Goal: Task Accomplishment & Management: Use online tool/utility

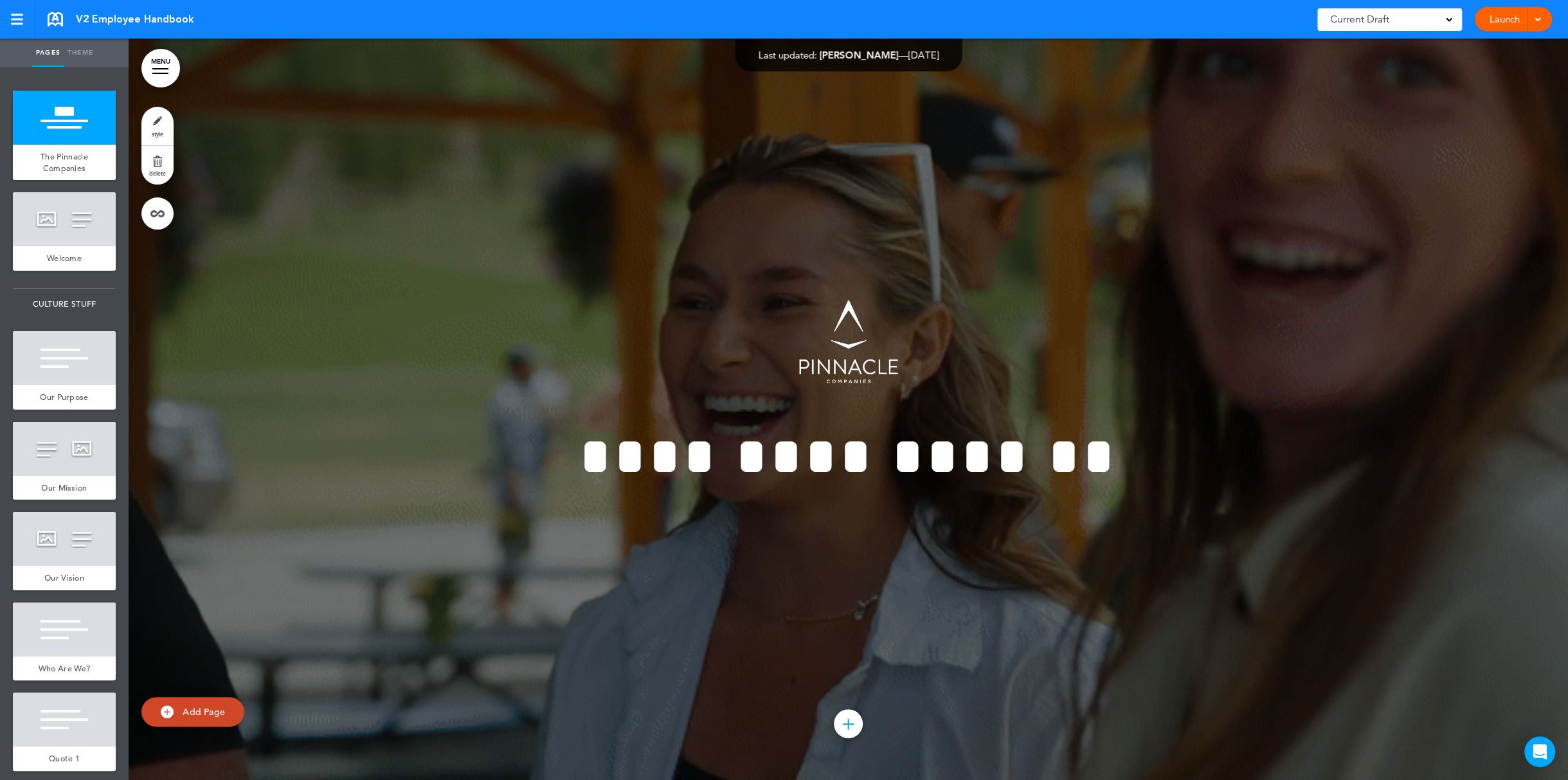
click at [1460, 21] on div at bounding box center [1536, 19] width 13 height 24
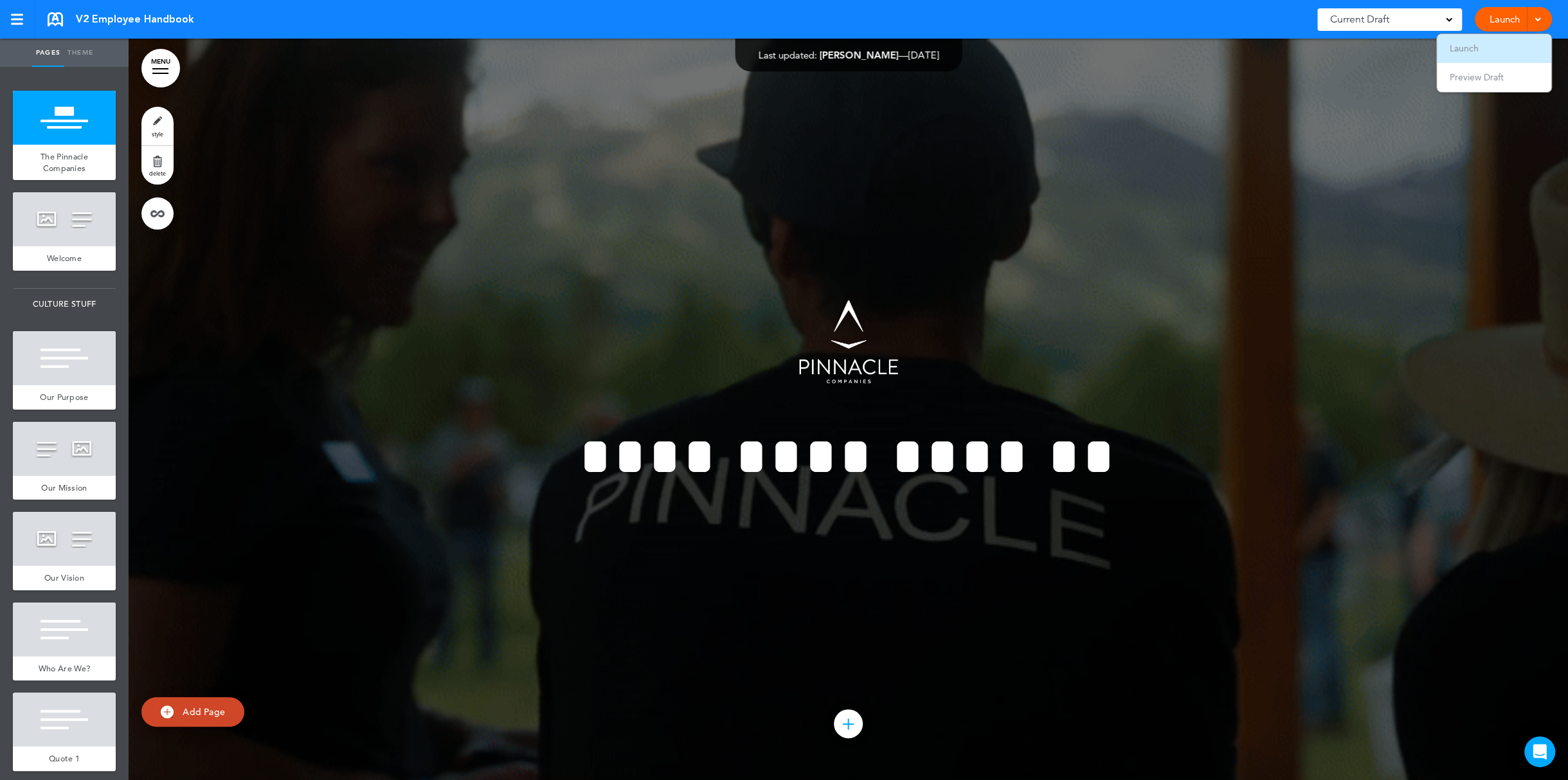
click at [1460, 45] on li "Launch" at bounding box center [1494, 49] width 114 height 29
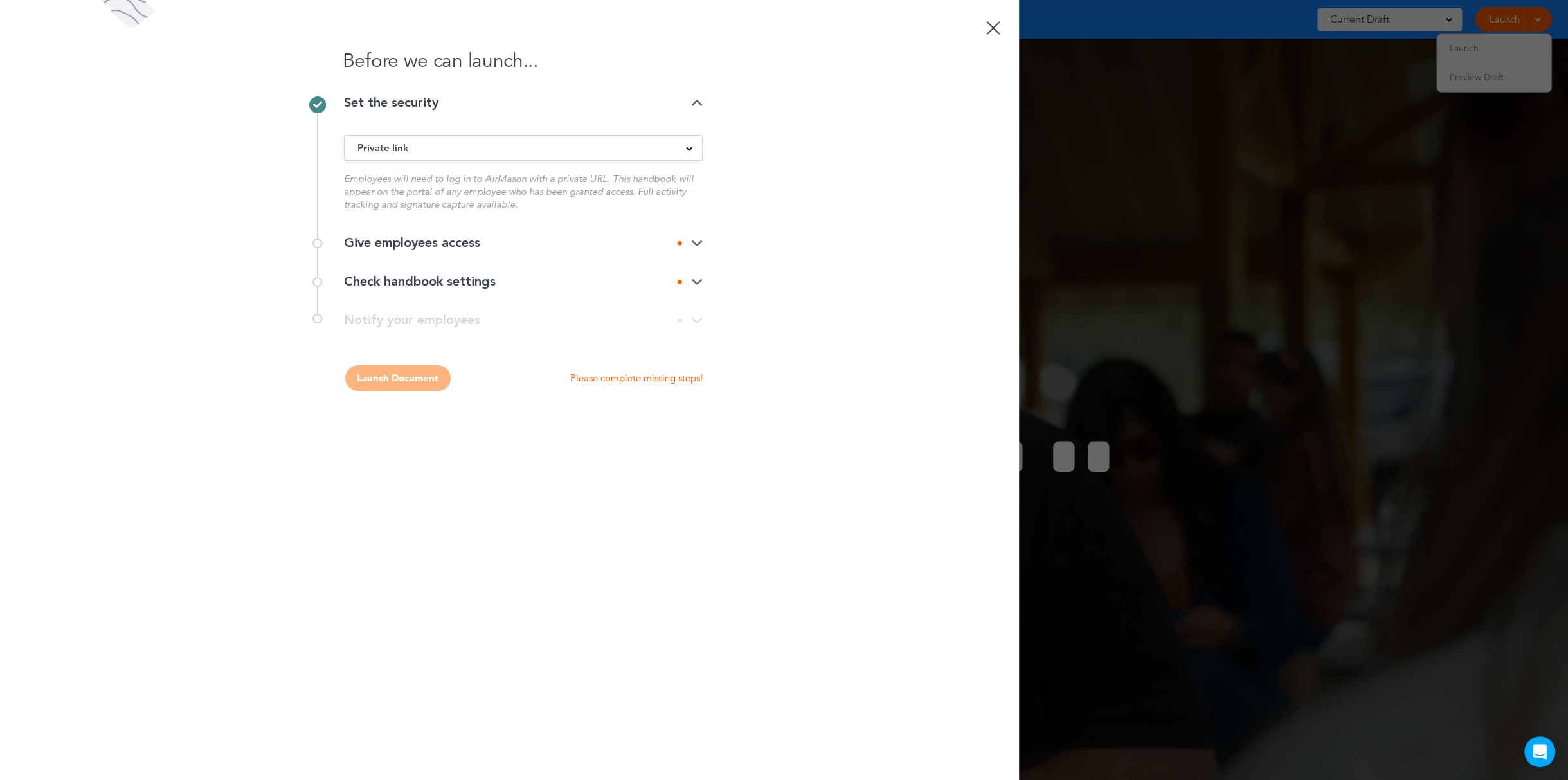
click at [473, 146] on div "Private link" at bounding box center [523, 148] width 357 height 14
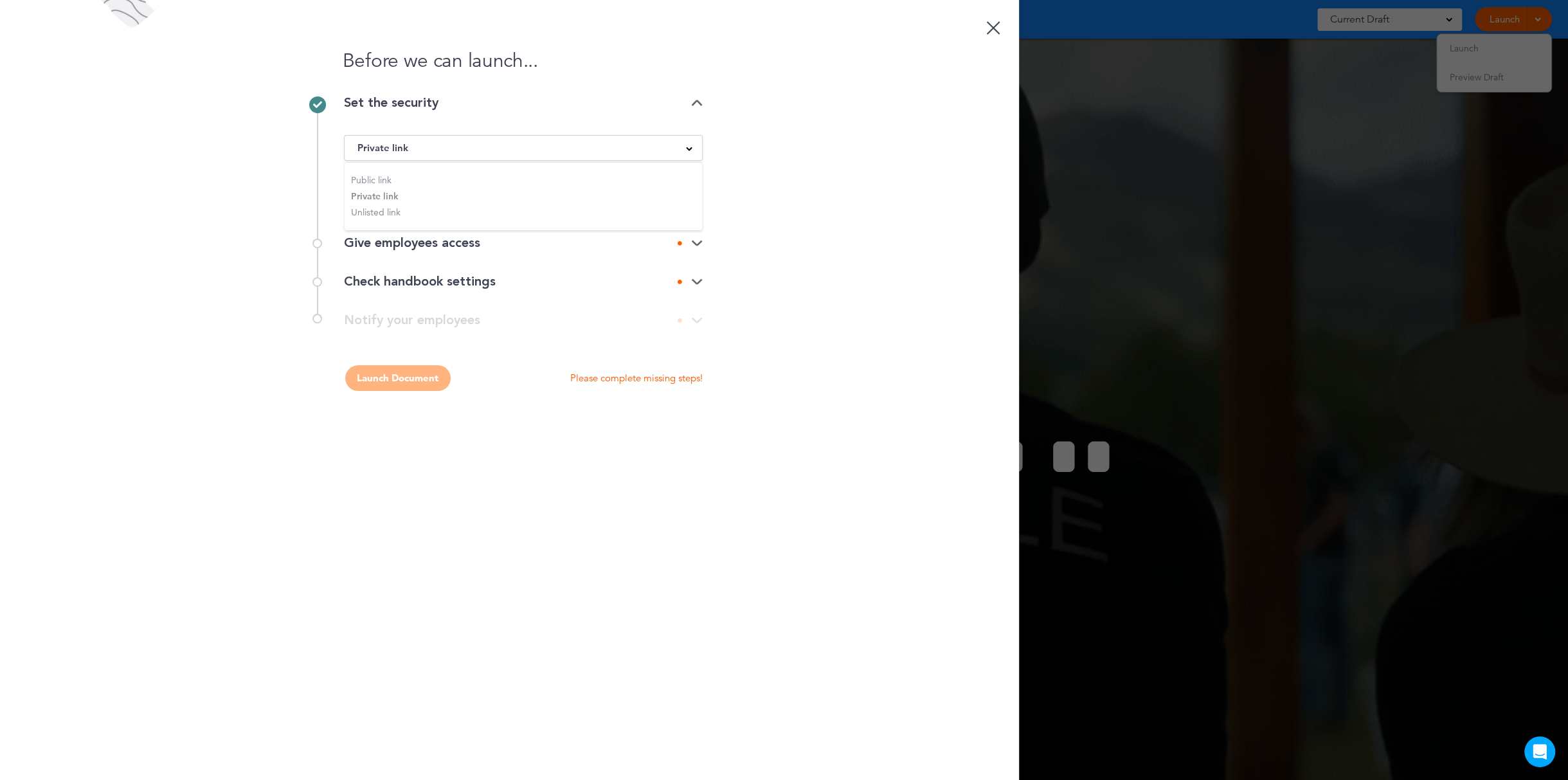
click at [374, 196] on ul "Public link Private link Unlisted link" at bounding box center [523, 196] width 357 height 69
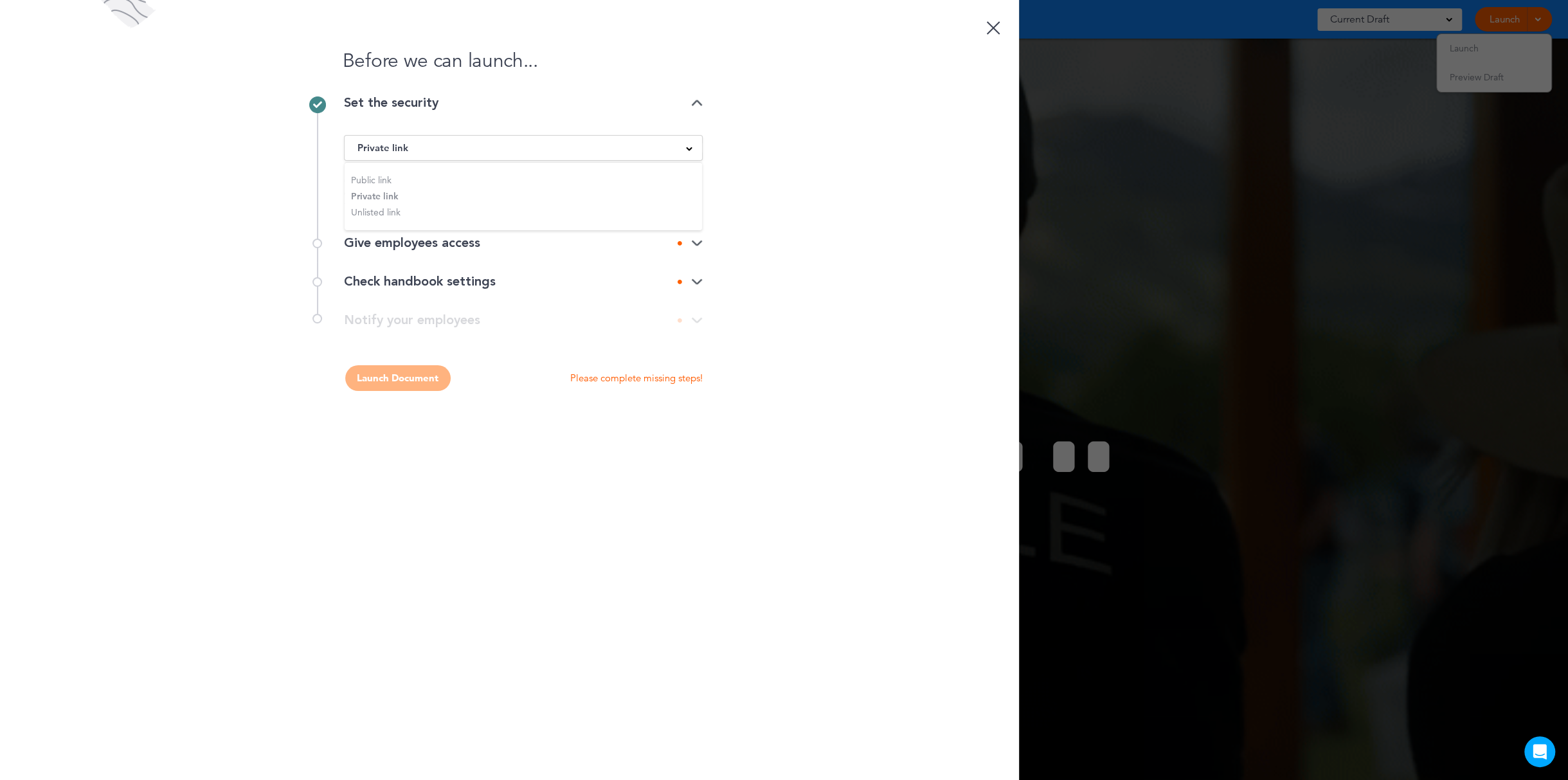
click at [805, 195] on div "Before we can launch... Set the security Private link Public link Private link …" at bounding box center [509, 390] width 1019 height 780
click at [486, 240] on div "Give employees access" at bounding box center [523, 243] width 359 height 13
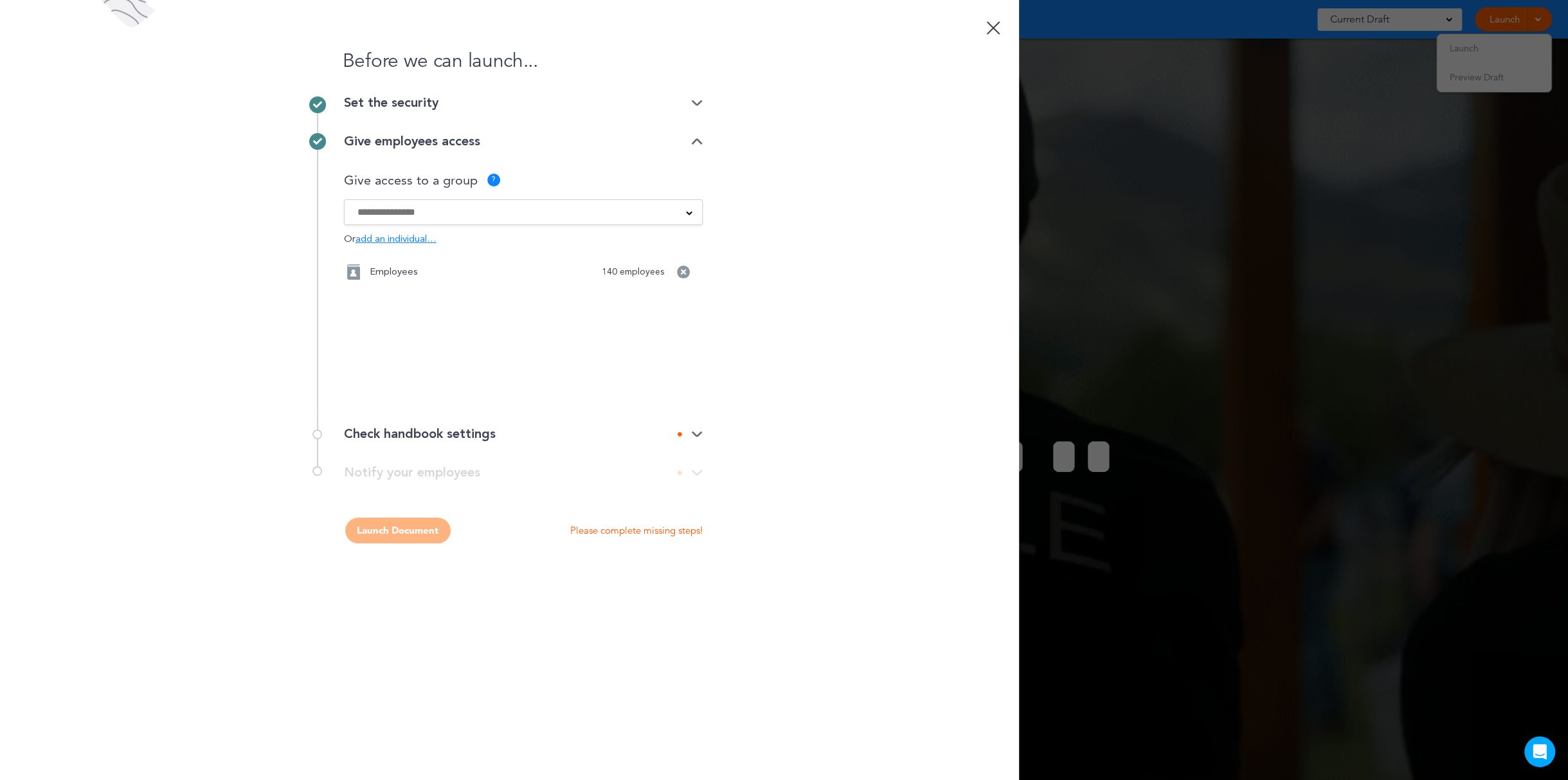
click at [387, 209] on input at bounding box center [515, 212] width 315 height 14
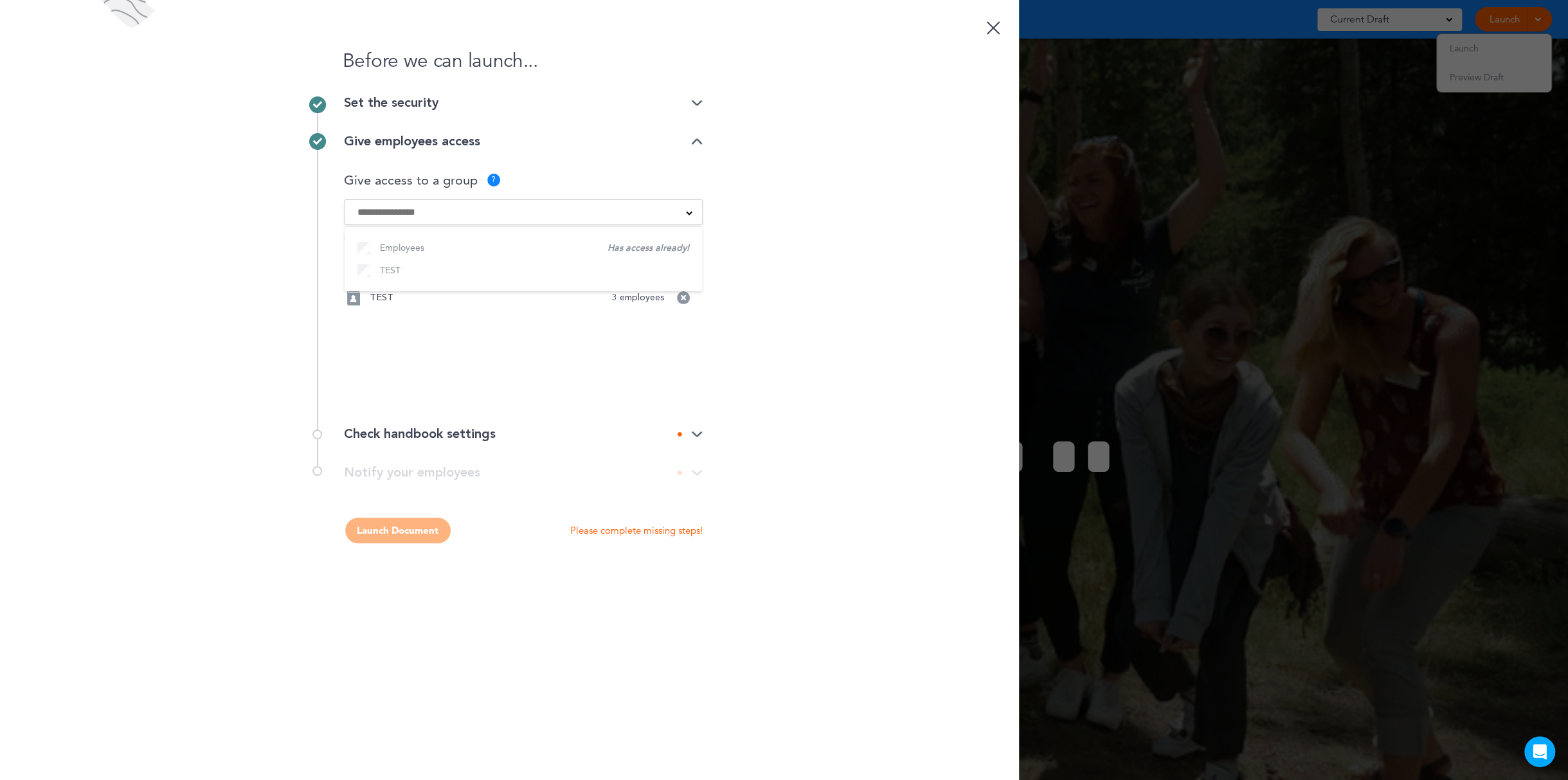
click at [365, 246] on ul "Employees TEST" at bounding box center [523, 258] width 357 height 65
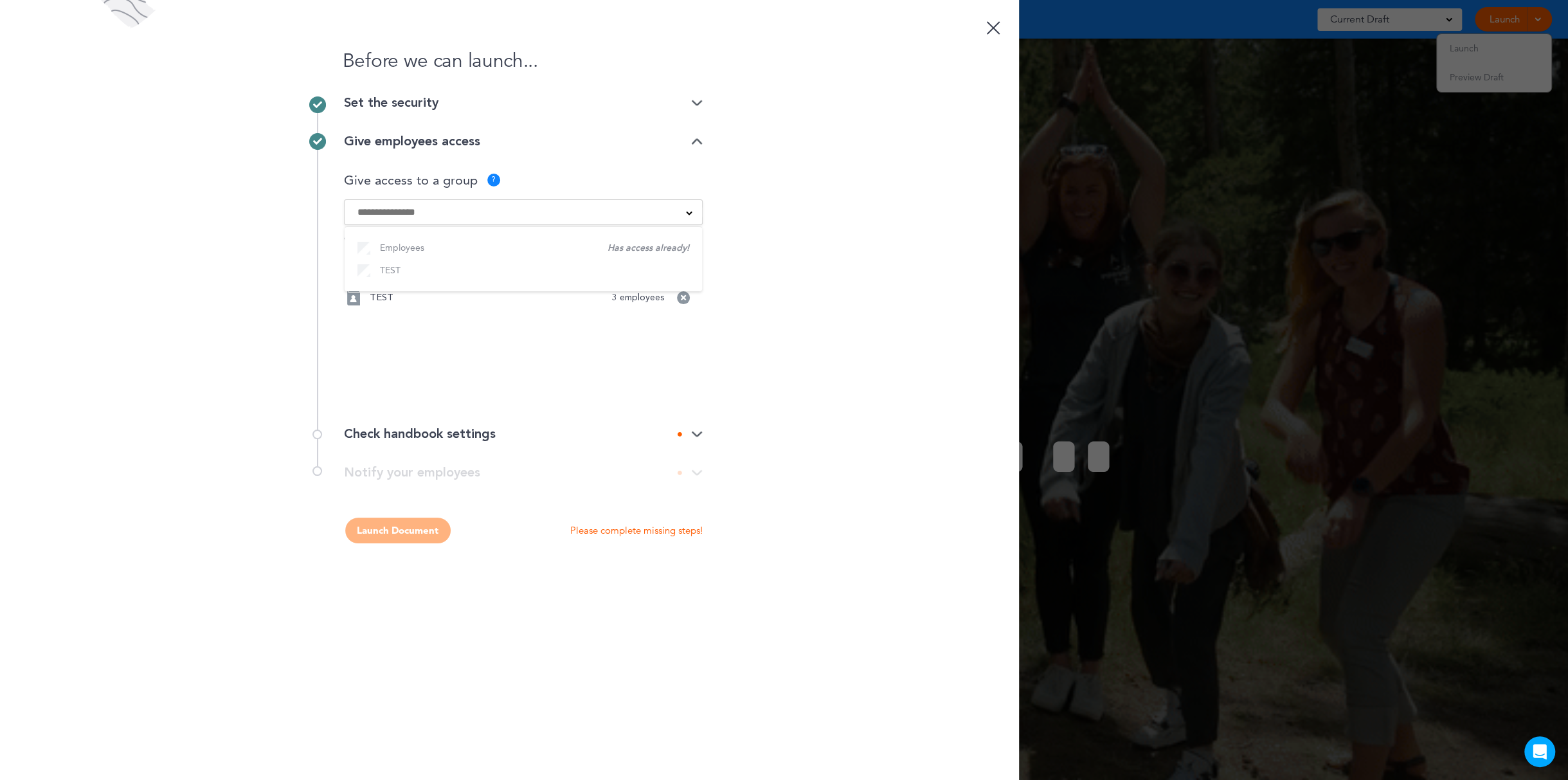
click at [362, 247] on ul "Employees TEST" at bounding box center [523, 258] width 357 height 65
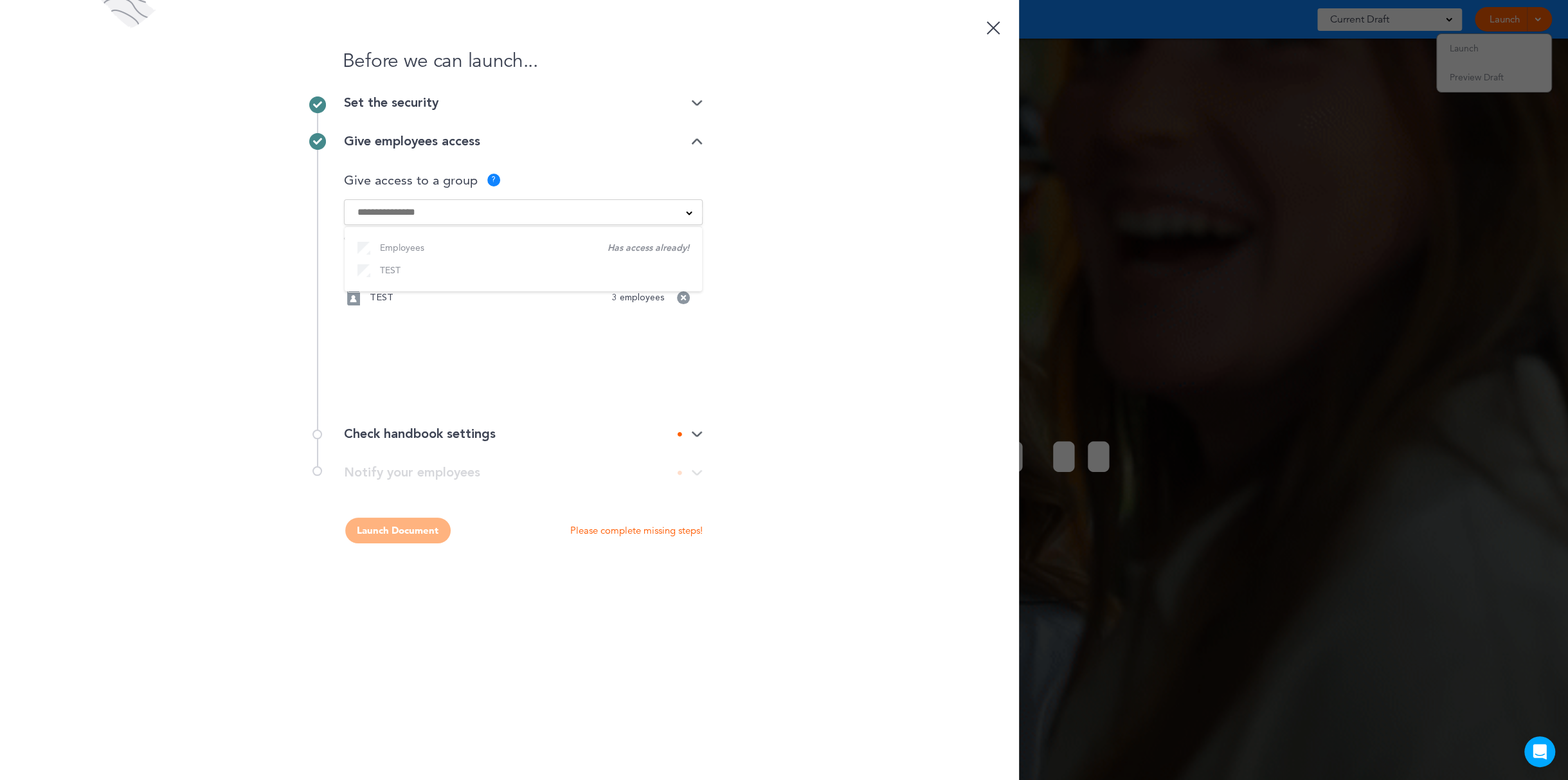
click at [362, 250] on ul "Employees TEST" at bounding box center [523, 258] width 357 height 65
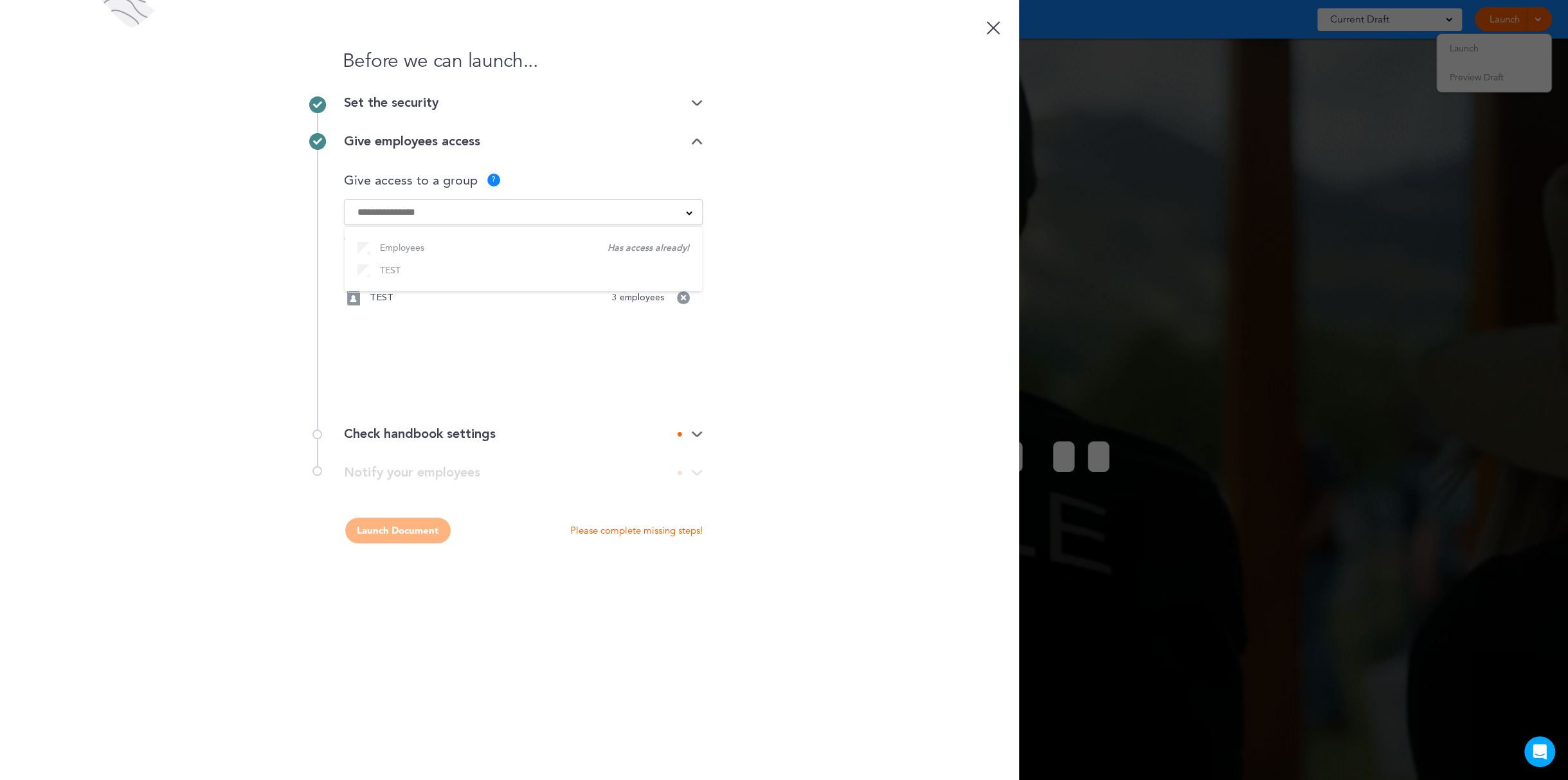
click at [365, 244] on ul "Employees TEST" at bounding box center [523, 258] width 357 height 65
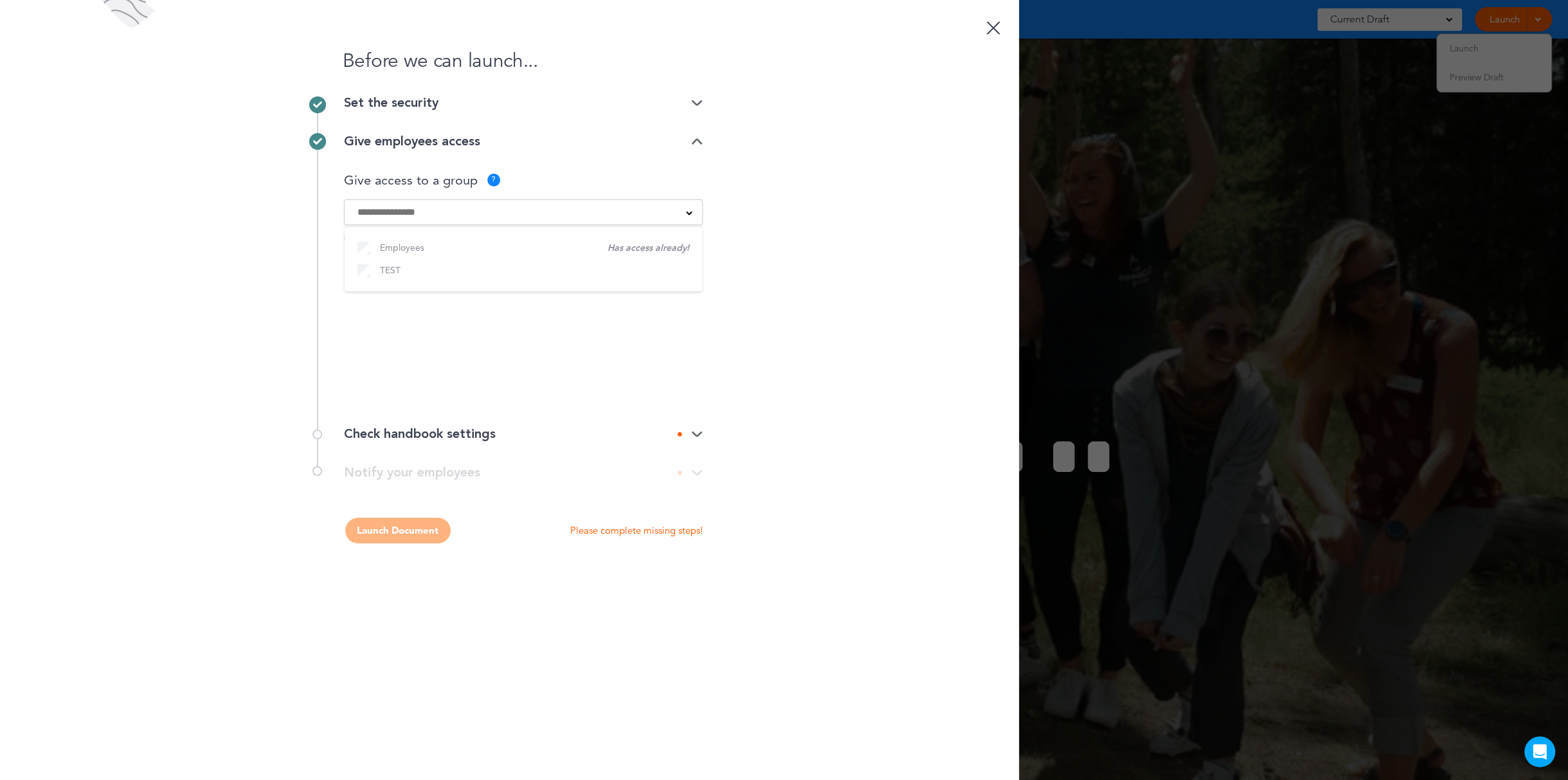
click at [365, 248] on ul "Employees TEST" at bounding box center [523, 258] width 357 height 65
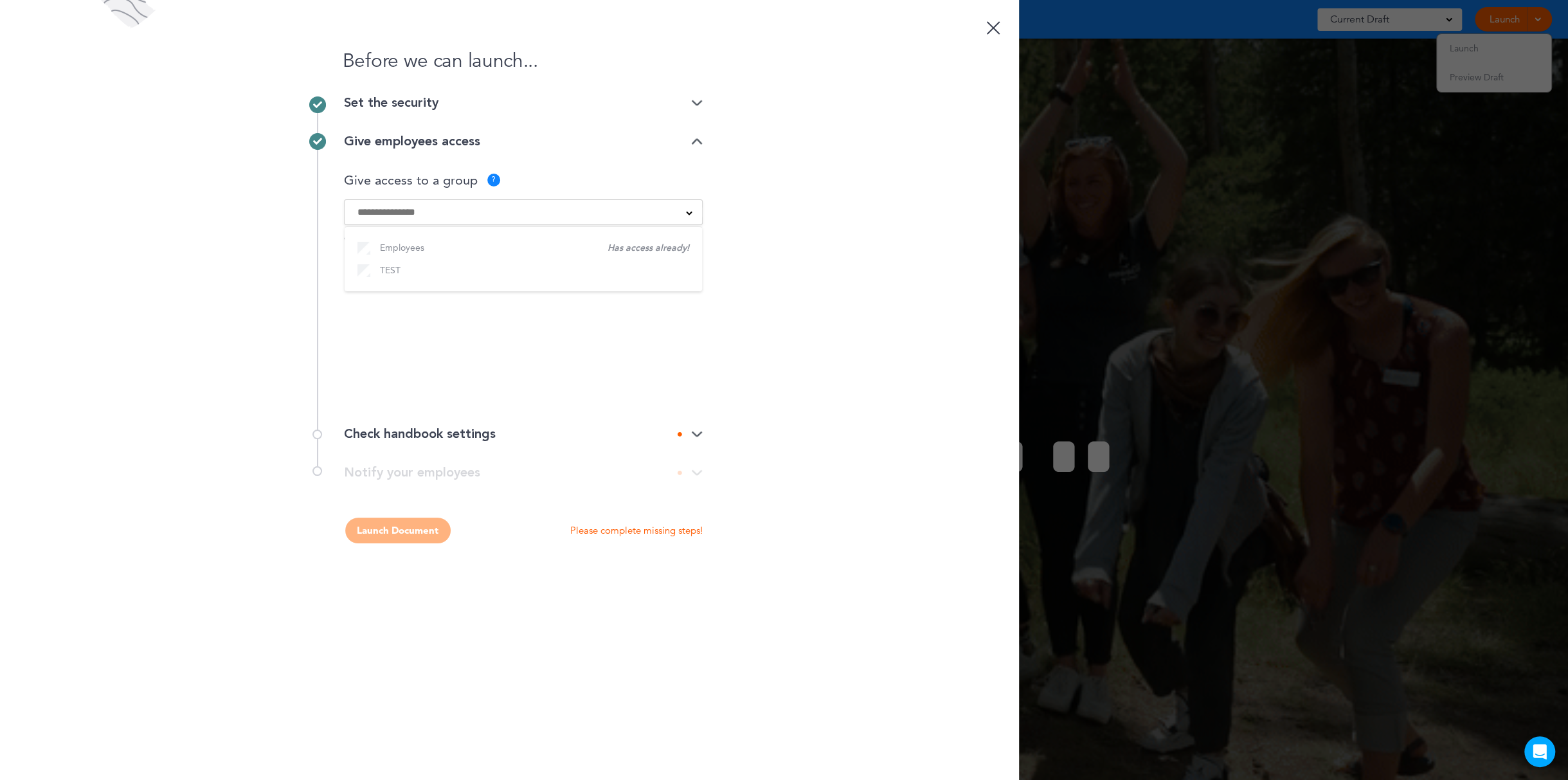
click at [803, 213] on div "Before we can launch... Set the security Private link Public link Private link …" at bounding box center [509, 390] width 1019 height 780
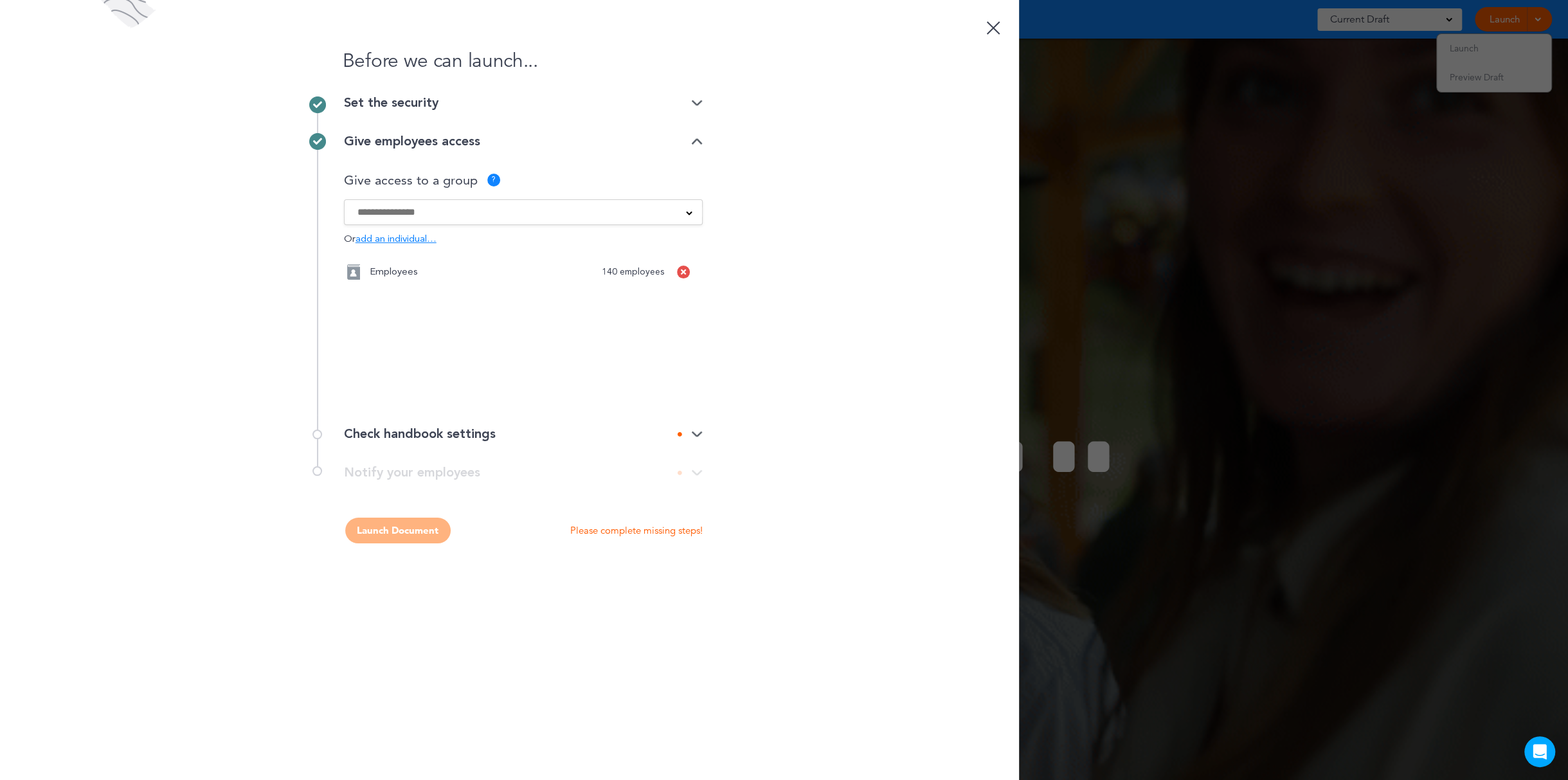
click at [683, 270] on icon at bounding box center [683, 272] width 5 height 8
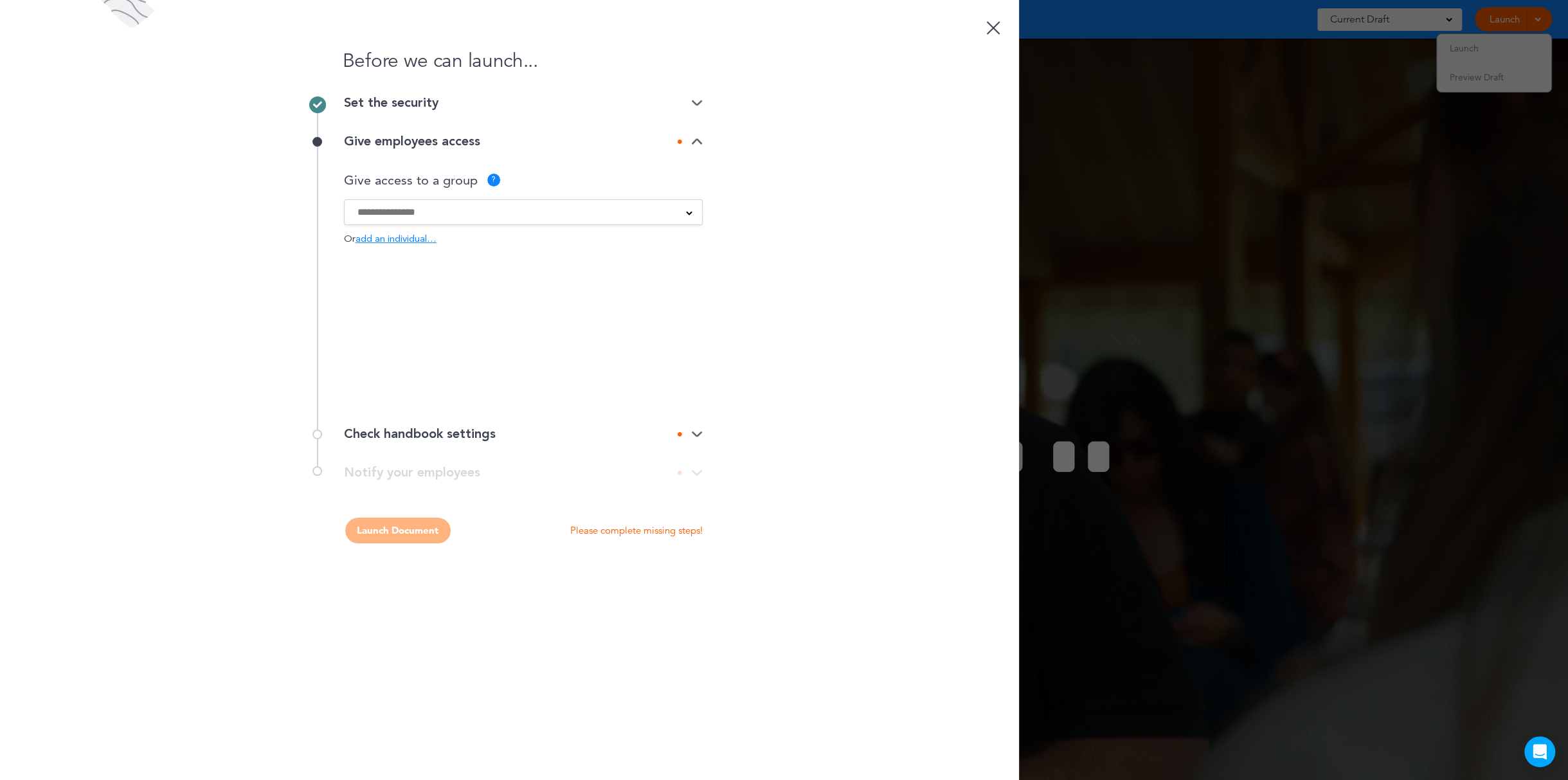
click at [484, 213] on input at bounding box center [515, 212] width 315 height 14
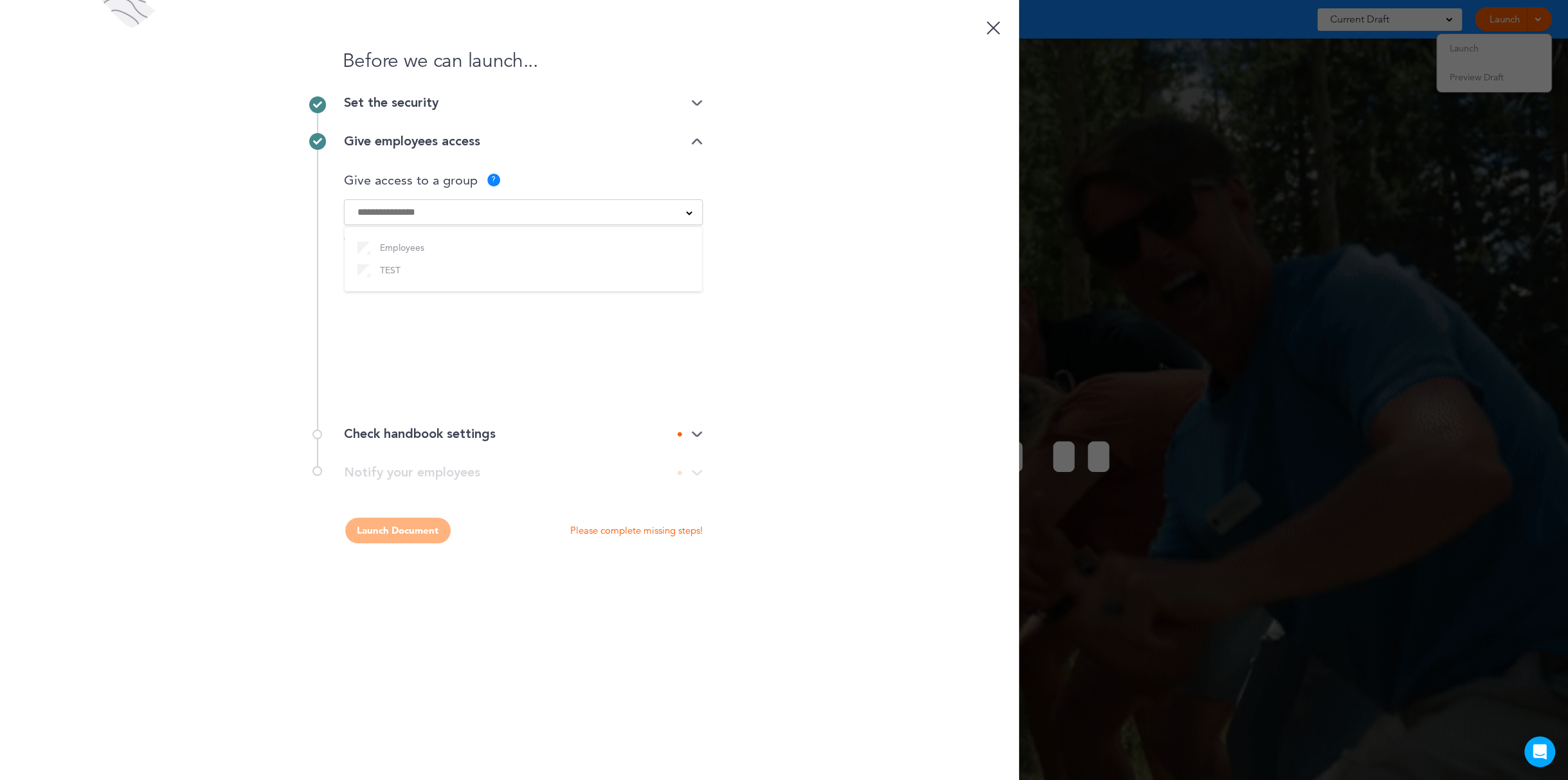
click at [600, 211] on input at bounding box center [515, 212] width 315 height 14
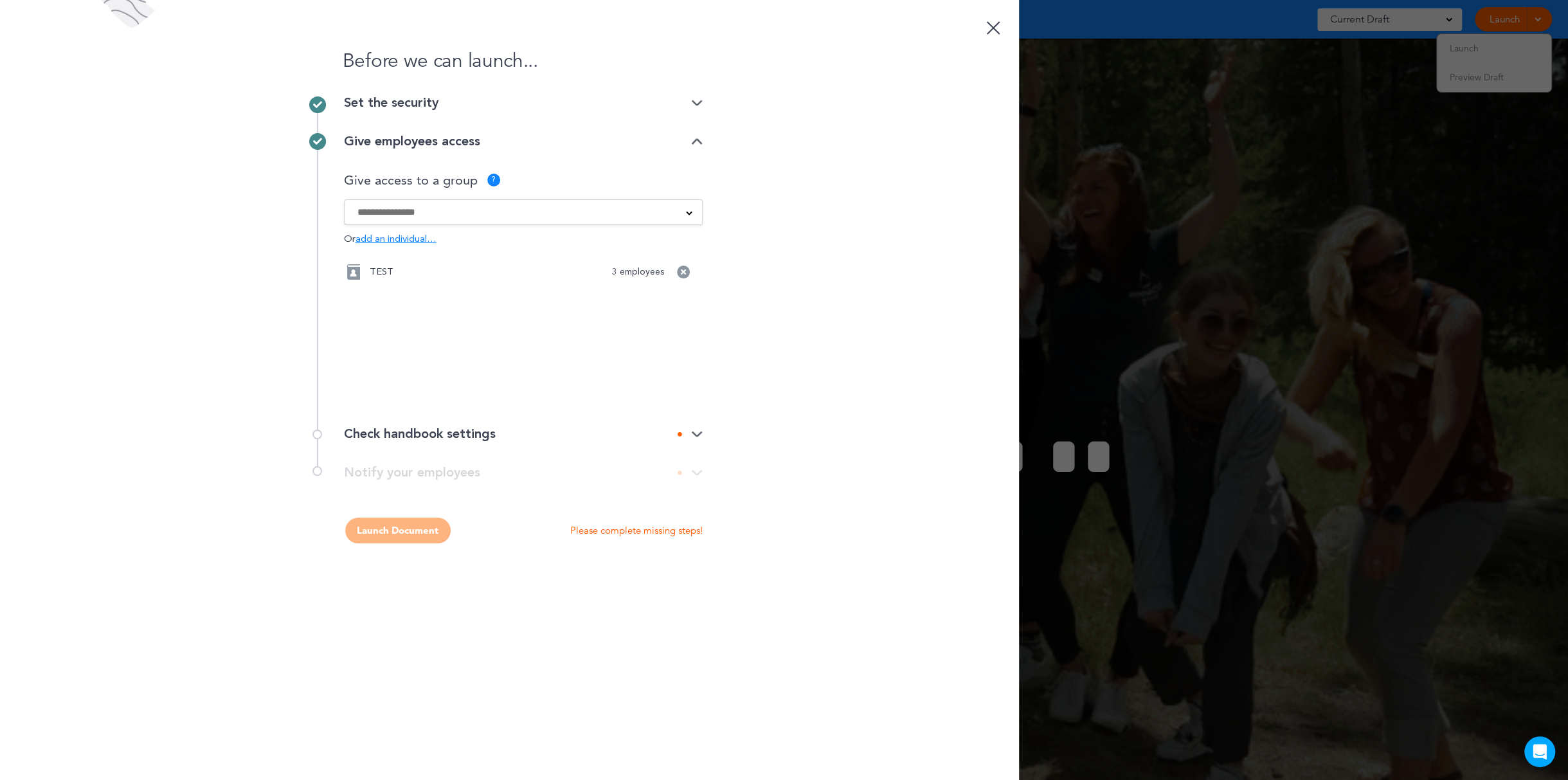
click at [488, 435] on div "Check handbook settings" at bounding box center [523, 434] width 359 height 13
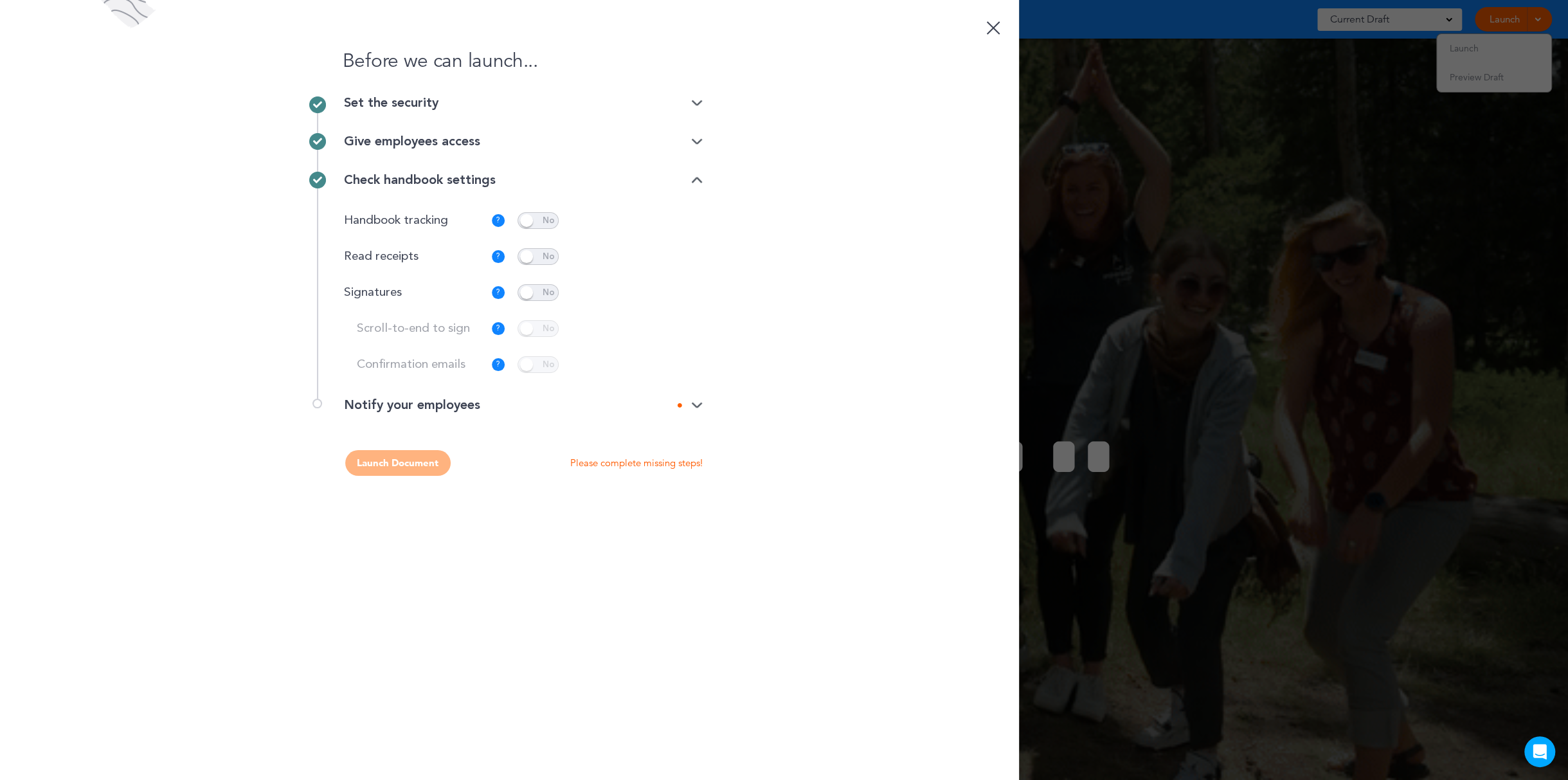
click at [536, 255] on span at bounding box center [538, 256] width 41 height 16
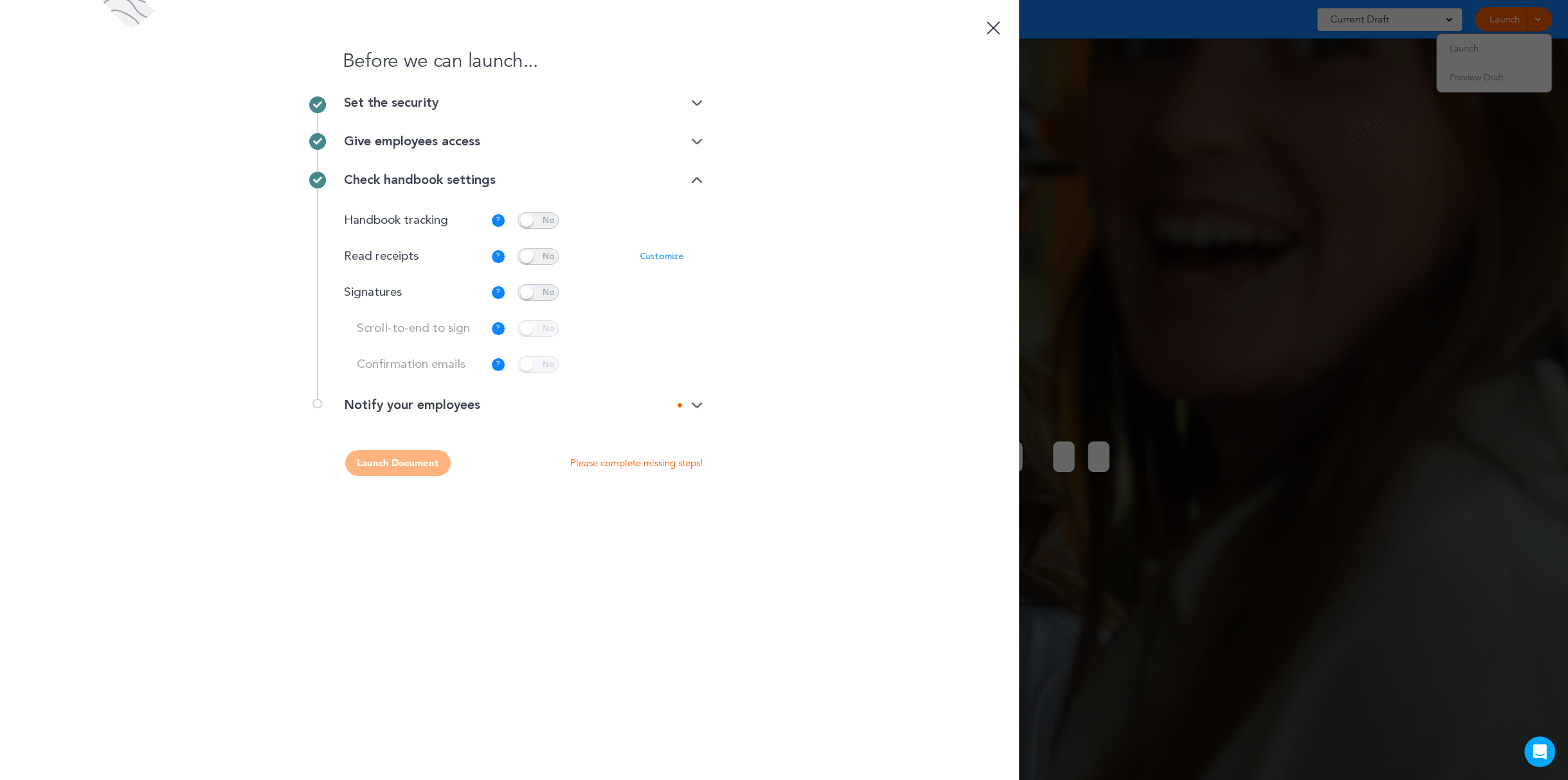
click at [536, 294] on span at bounding box center [538, 292] width 41 height 16
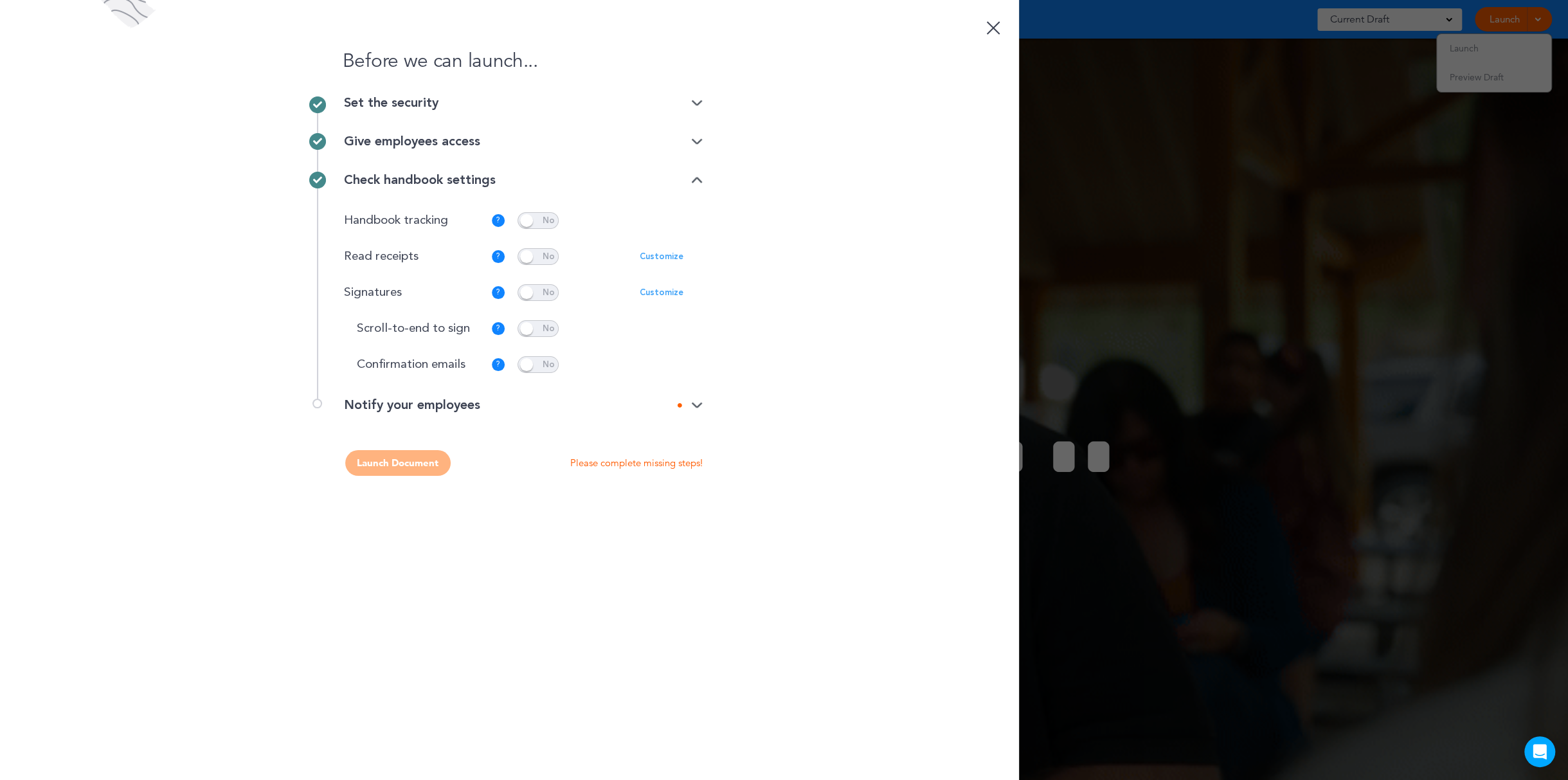
click at [439, 400] on div "Notify your employees" at bounding box center [523, 405] width 359 height 13
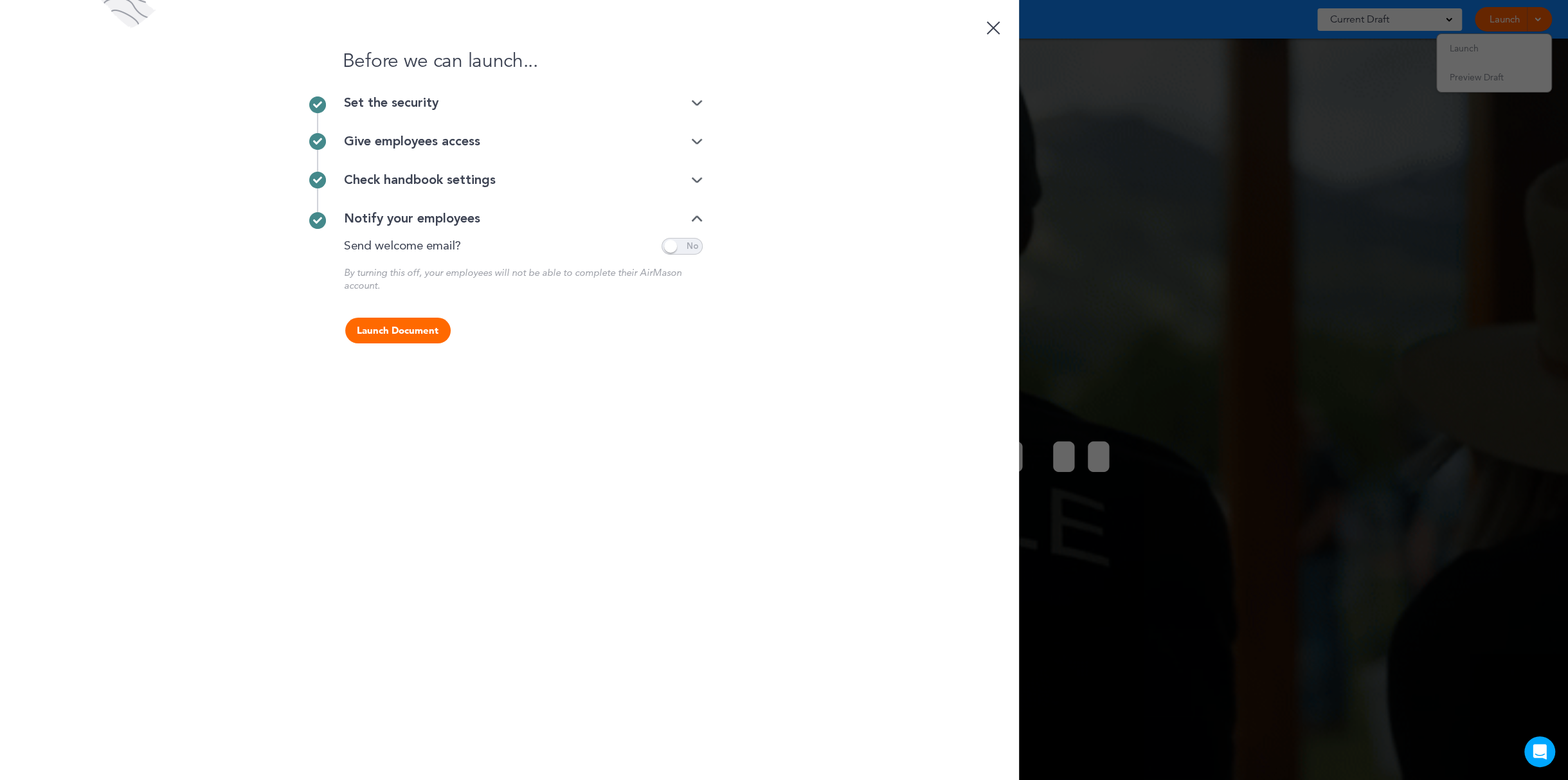
click at [686, 249] on span at bounding box center [682, 245] width 41 height 16
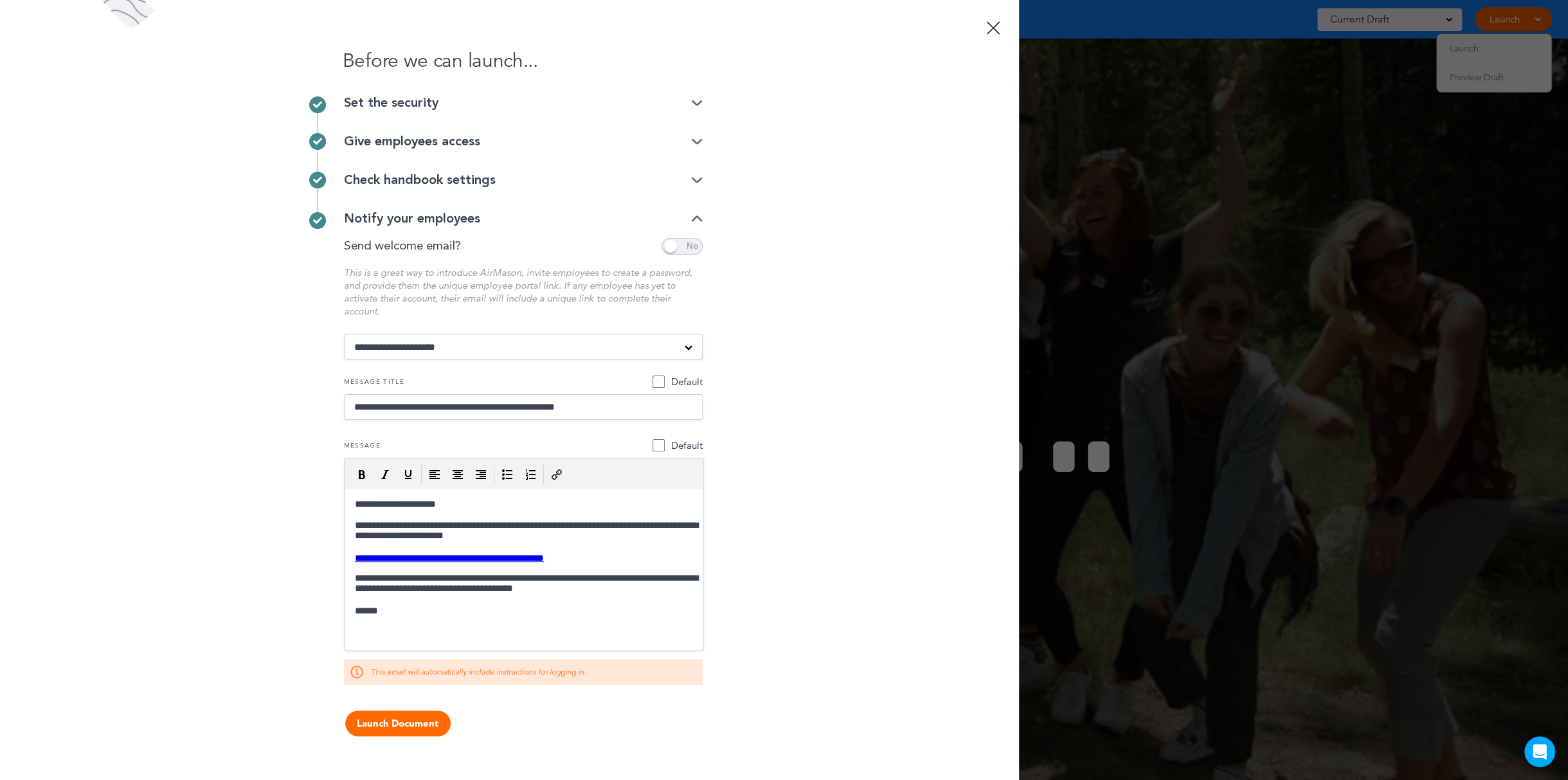
click at [382, 147] on div "Give employees access" at bounding box center [523, 141] width 359 height 13
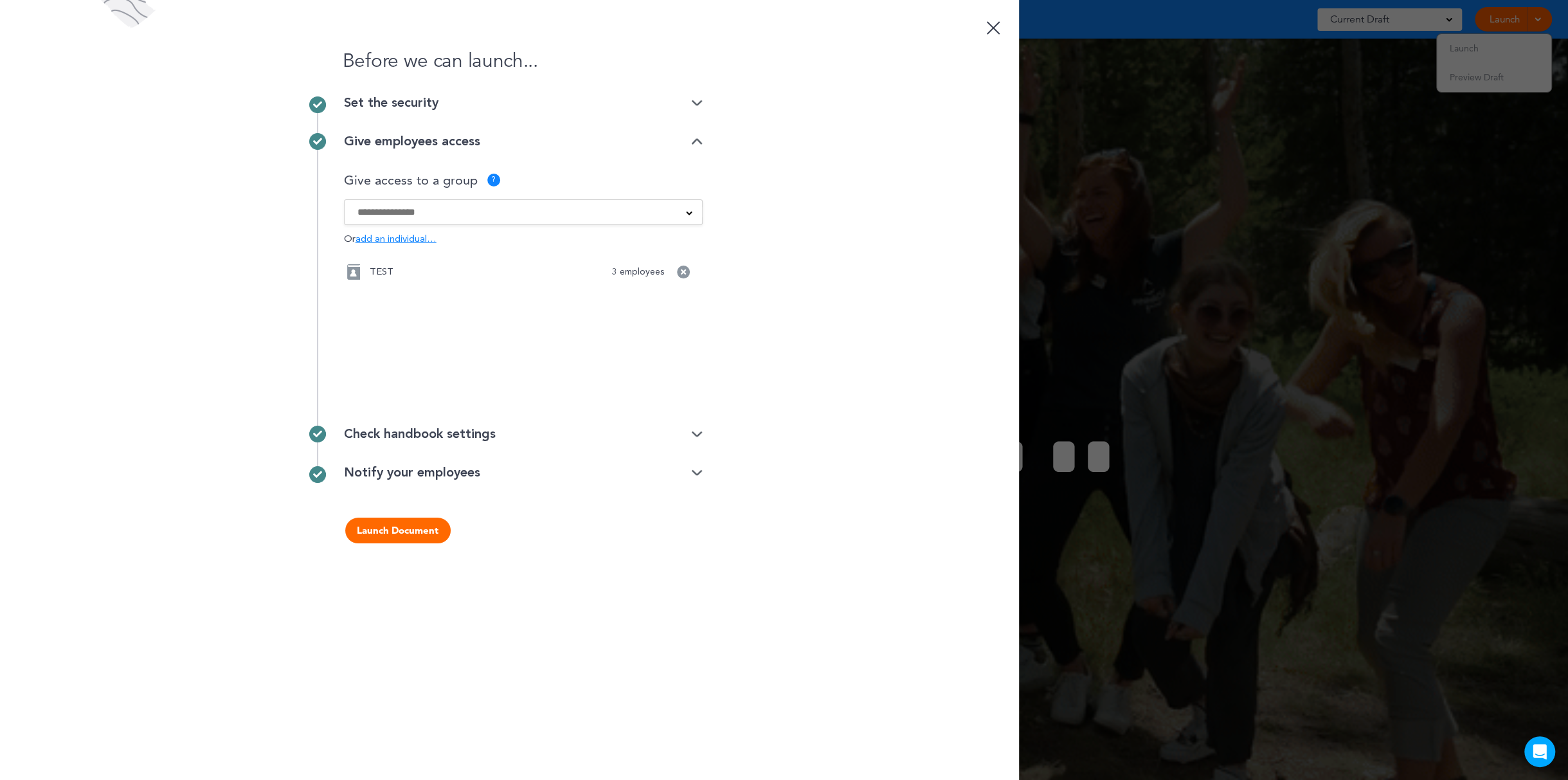
drag, startPoint x: 444, startPoint y: 573, endPoint x: 443, endPoint y: 559, distance: 14.0
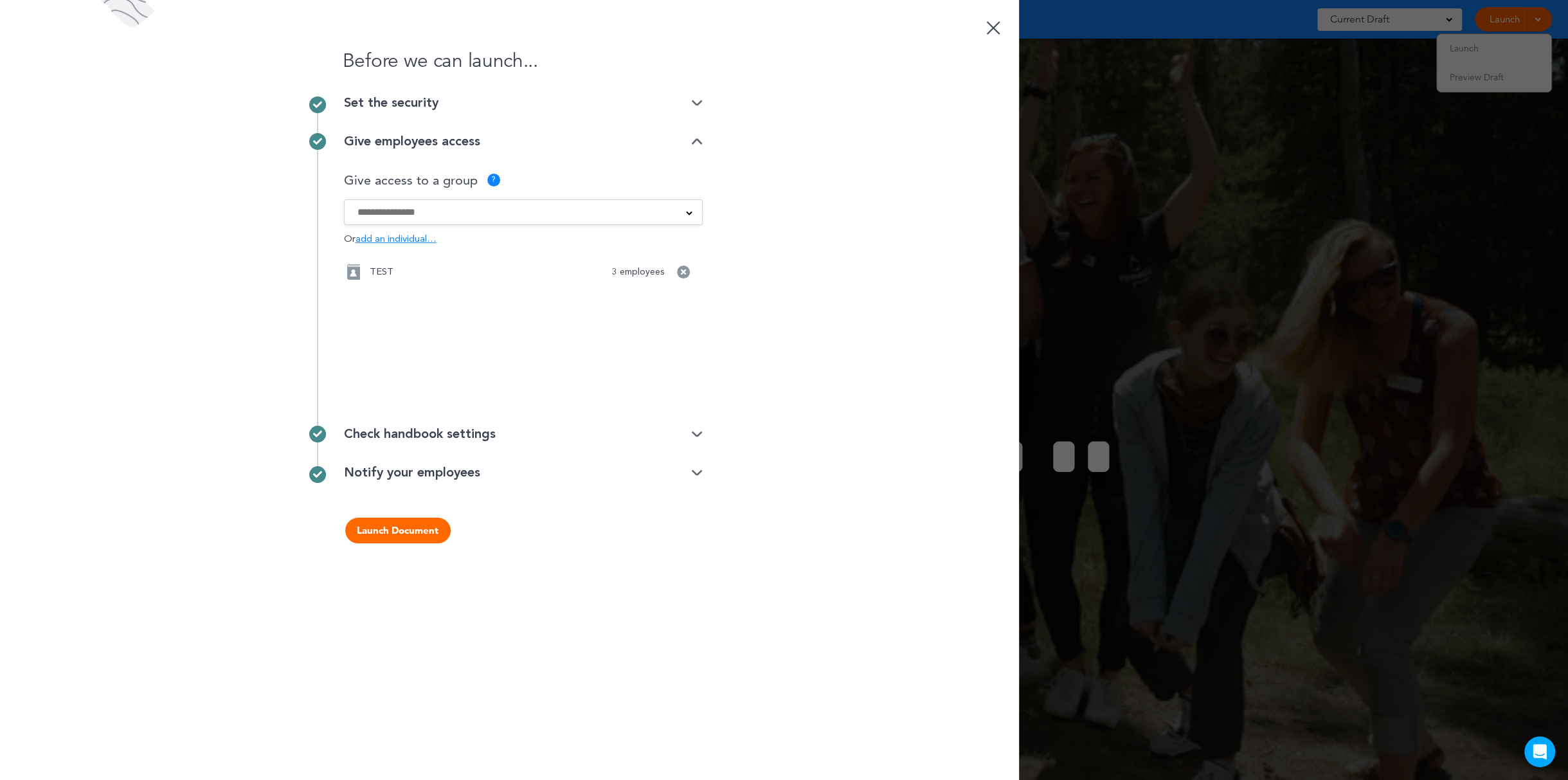
click at [445, 573] on div "Before we can launch... Set the security Private link Public link Private link …" at bounding box center [509, 390] width 1019 height 780
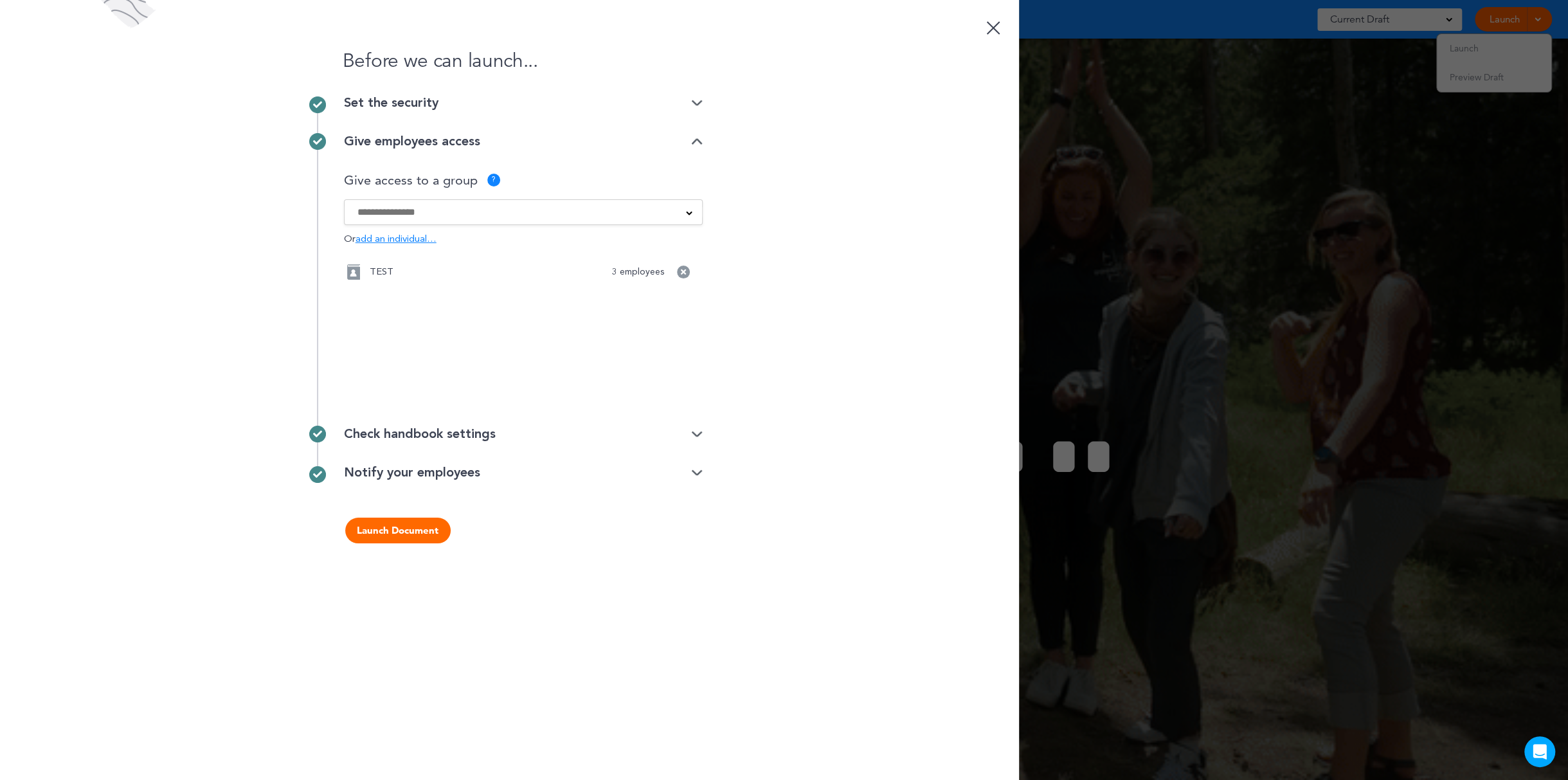
click at [432, 532] on button "Launch Document" at bounding box center [398, 530] width 106 height 26
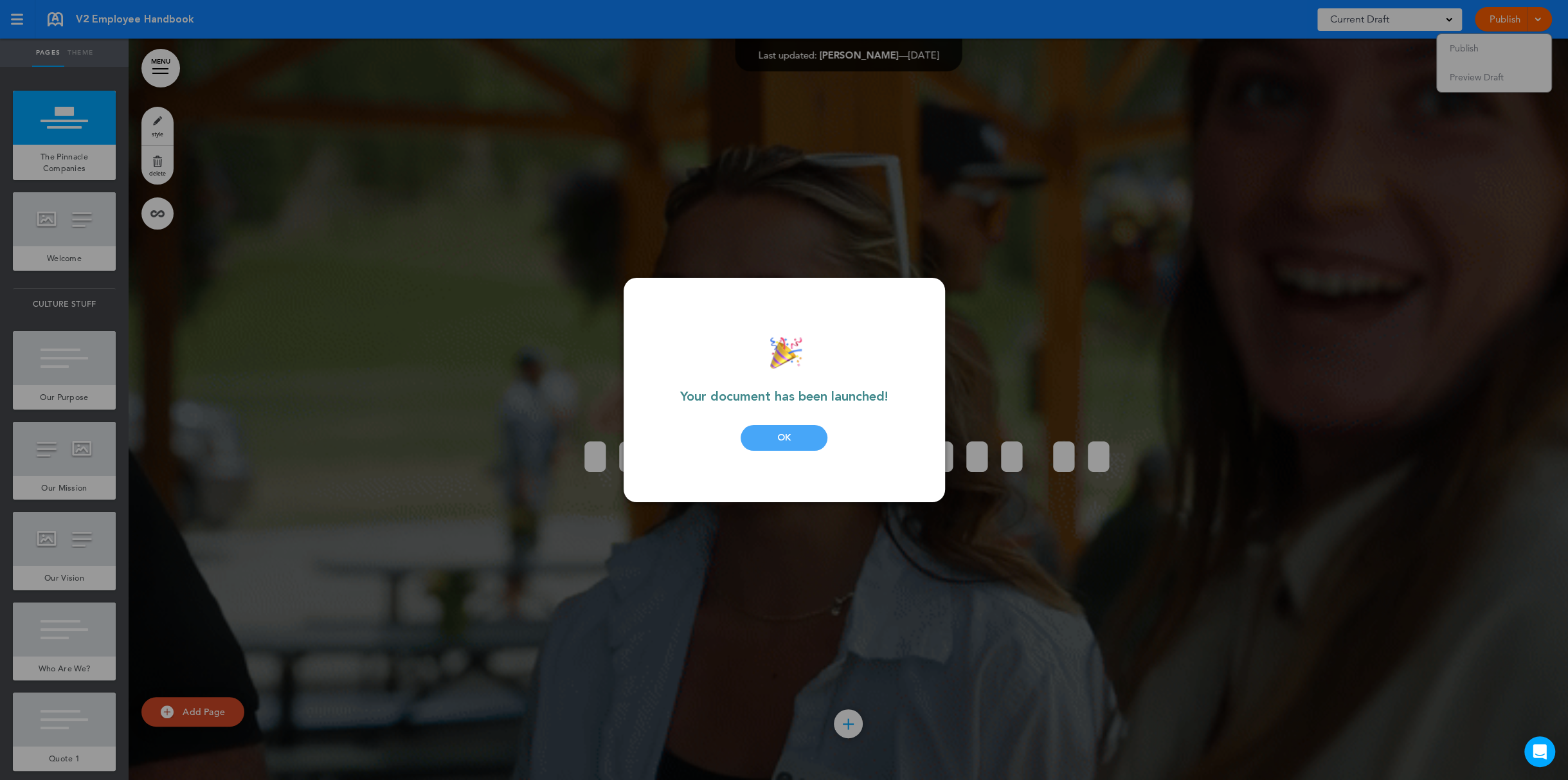
click at [790, 440] on div "OK" at bounding box center [784, 438] width 87 height 26
